Goal: Entertainment & Leisure: Consume media (video, audio)

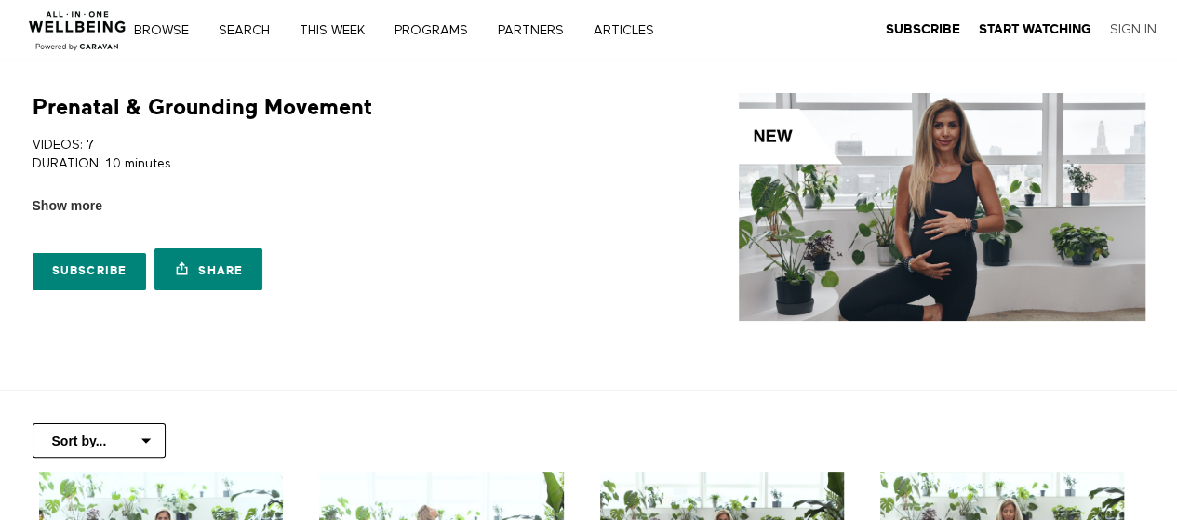
click at [1124, 34] on link "Sign In" at bounding box center [1133, 29] width 47 height 17
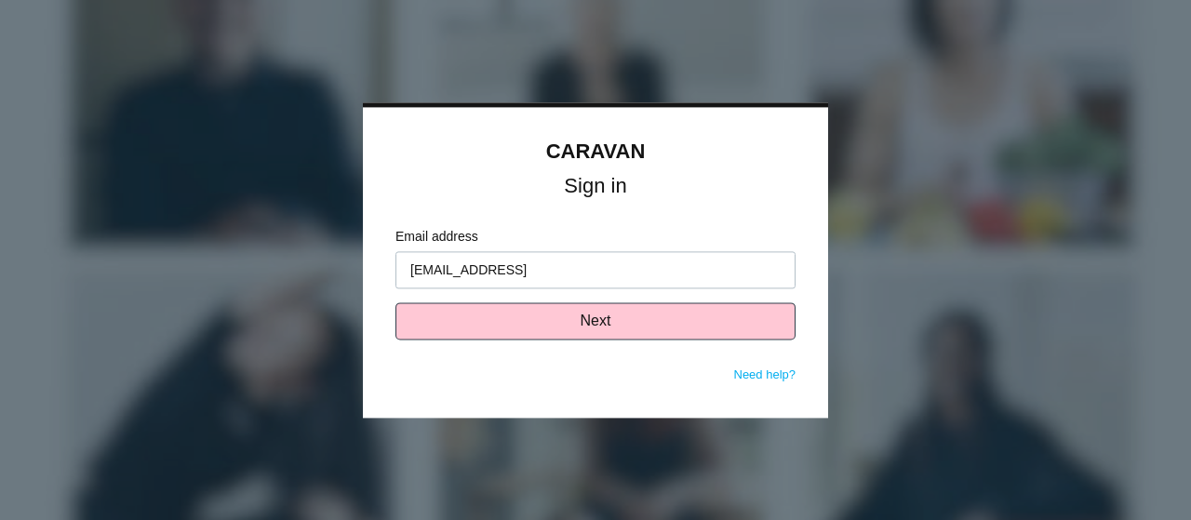
type input "[EMAIL_ADDRESS][DOMAIN_NAME]"
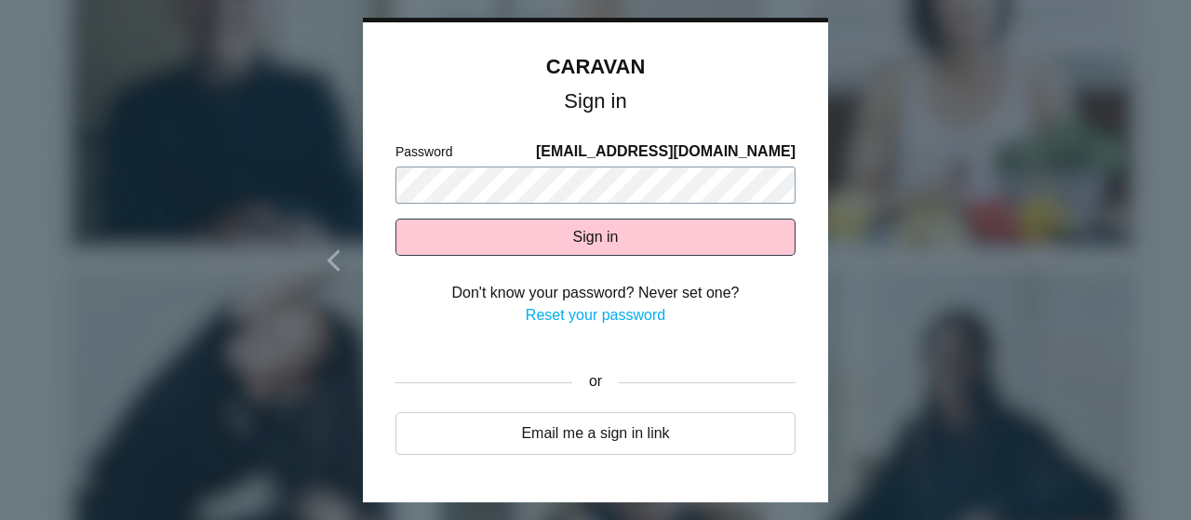
click at [395, 219] on button "Sign in" at bounding box center [595, 237] width 400 height 37
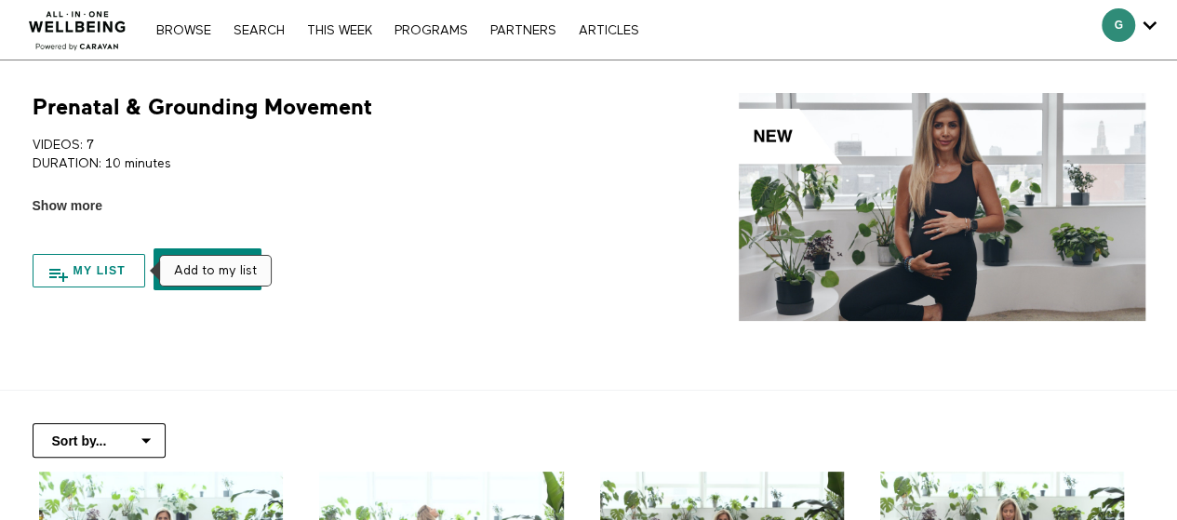
click at [61, 265] on button "My list" at bounding box center [89, 270] width 113 height 33
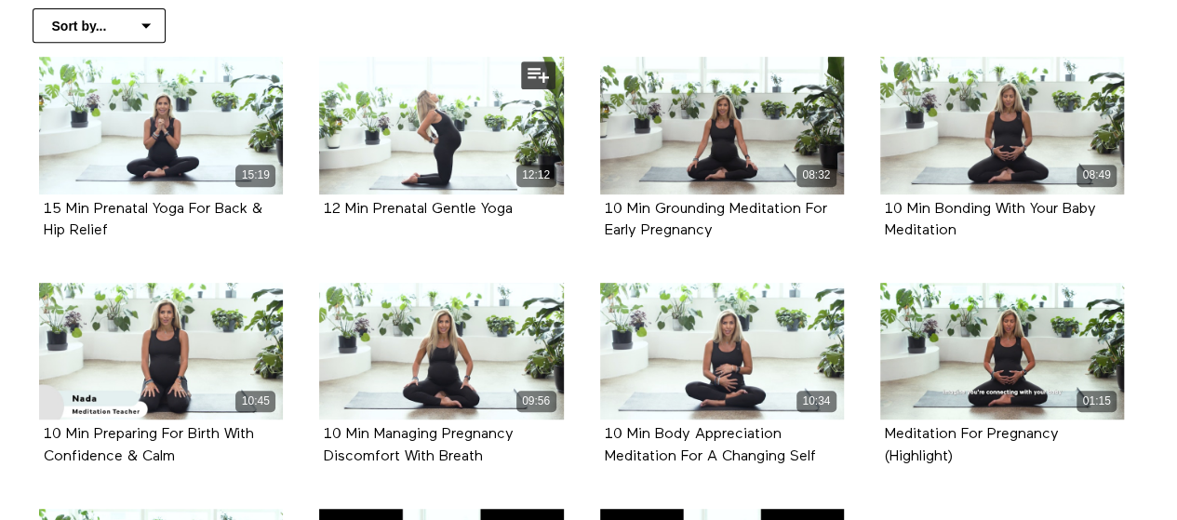
scroll to position [408, 0]
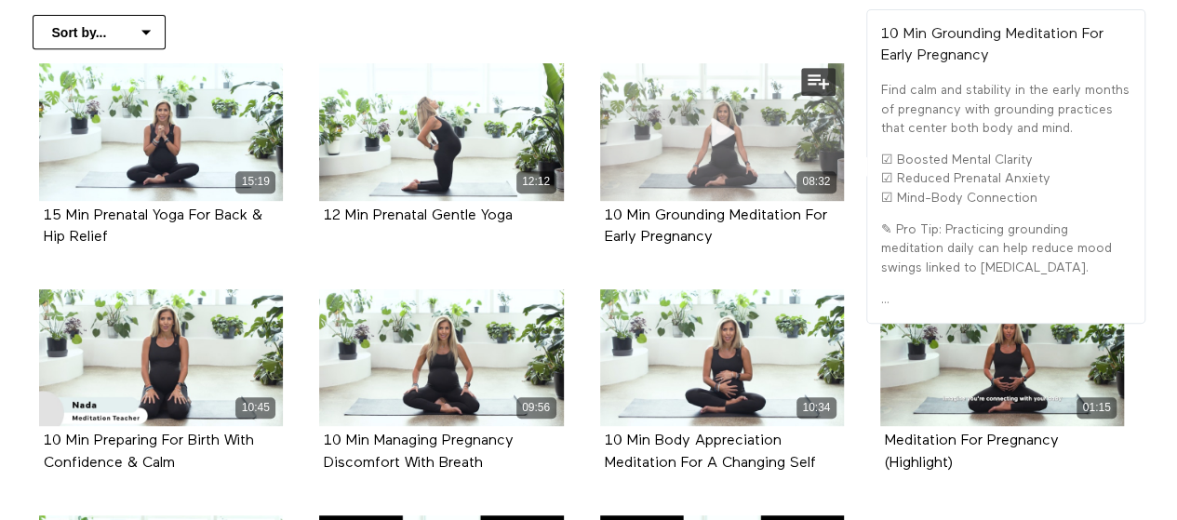
click at [668, 167] on div "08:32" at bounding box center [722, 132] width 244 height 138
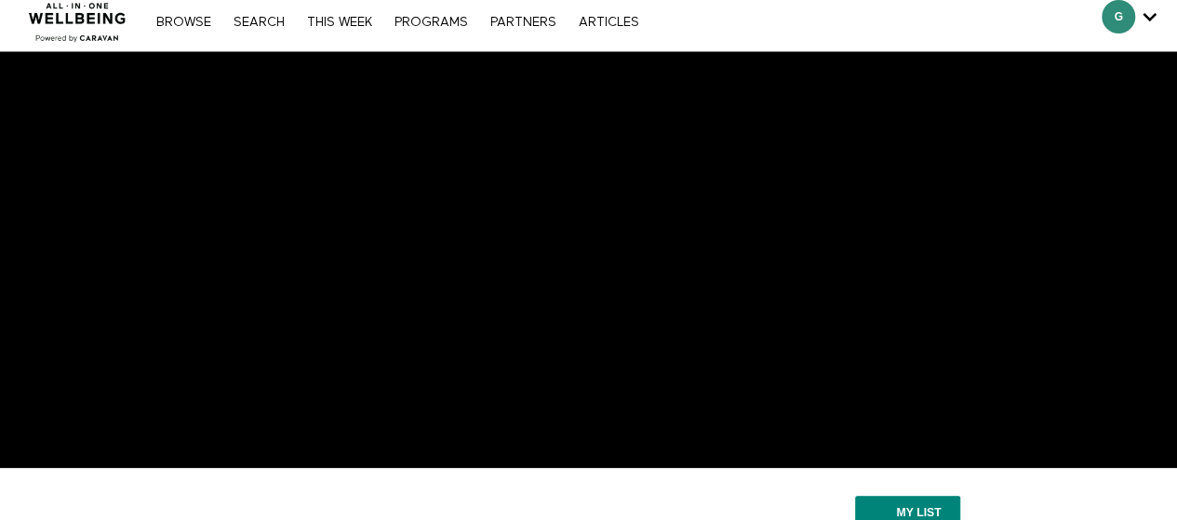
scroll to position [7, 0]
